Goal: Information Seeking & Learning: Learn about a topic

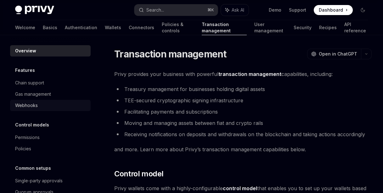
click at [61, 102] on link "Webhooks" at bounding box center [50, 105] width 80 height 11
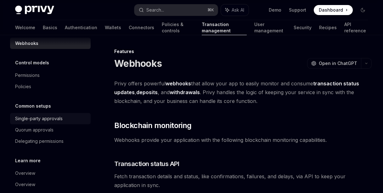
scroll to position [83, 0]
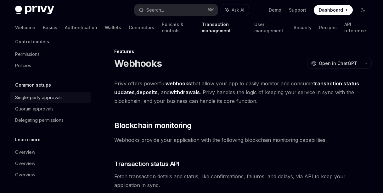
click at [60, 97] on div "Single-party approvals" at bounding box center [38, 98] width 47 height 8
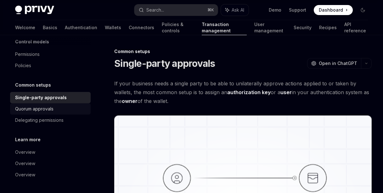
click at [62, 107] on div "Quorum approvals" at bounding box center [51, 109] width 72 height 8
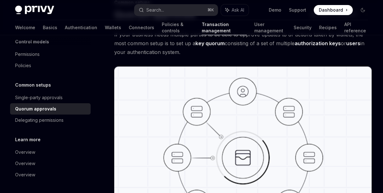
scroll to position [130, 0]
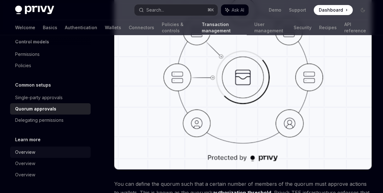
click at [53, 151] on div "Overview" at bounding box center [51, 153] width 72 height 8
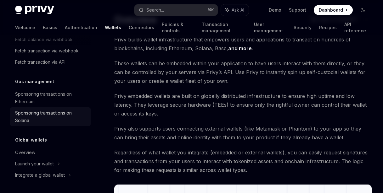
scroll to position [351, 0]
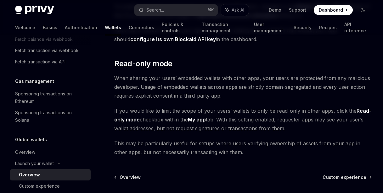
scroll to position [541, 0]
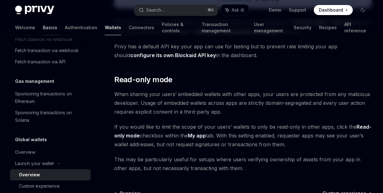
click at [43, 31] on link "Basics" at bounding box center [50, 27] width 14 height 15
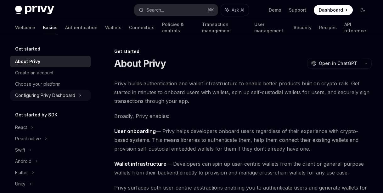
click at [60, 96] on div "Configuring Privy Dashboard" at bounding box center [45, 96] width 60 height 8
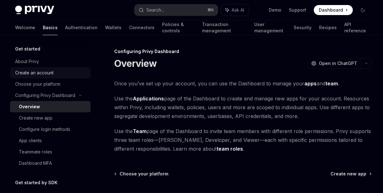
click at [54, 73] on div "Create an account" at bounding box center [51, 73] width 72 height 8
type textarea "*"
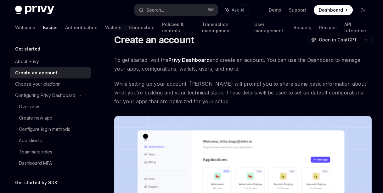
scroll to position [7, 0]
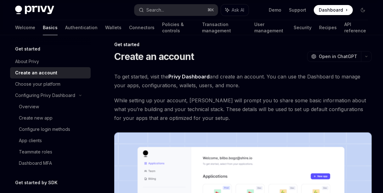
click at [197, 78] on link "Privy Dashboard" at bounding box center [188, 77] width 41 height 7
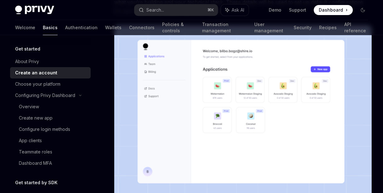
scroll to position [114, 0]
